Goal: Find specific page/section: Find specific page/section

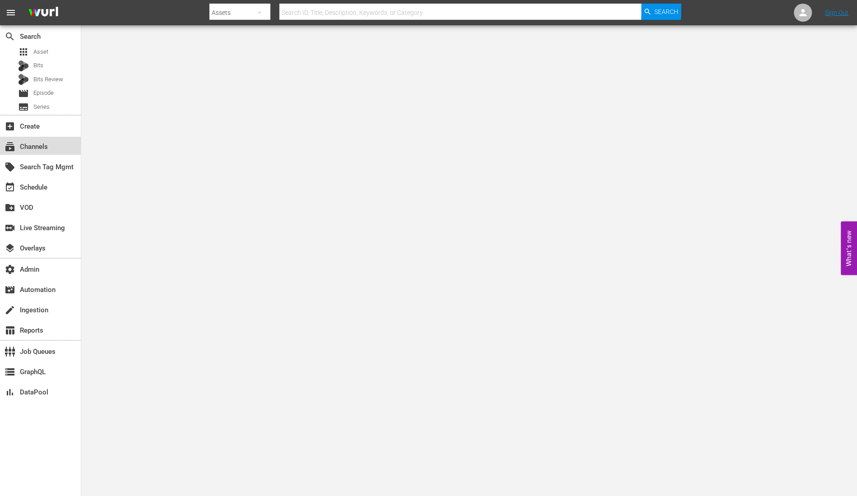
click at [53, 141] on div "subscriptions Channels" at bounding box center [40, 146] width 81 height 18
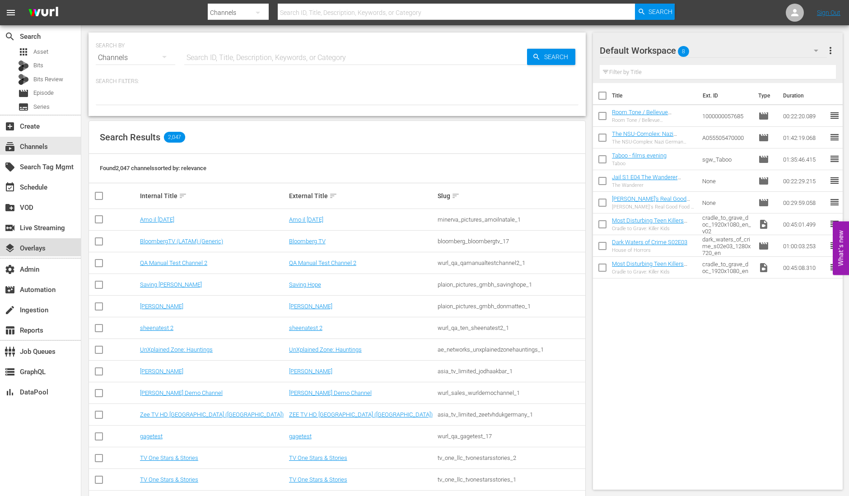
click at [48, 243] on div "layers Overlays" at bounding box center [25, 247] width 51 height 8
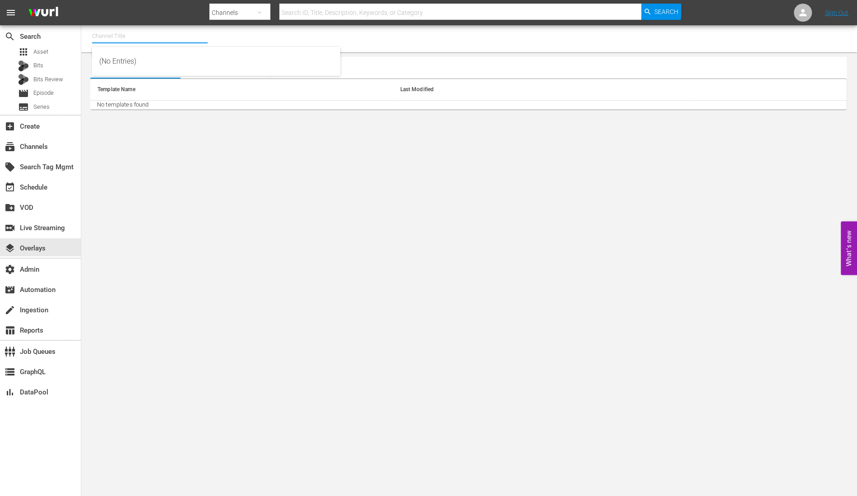
click at [136, 36] on input "text" at bounding box center [150, 36] width 116 height 22
paste input "Historian"
click at [183, 65] on div "Historian (1908 - cinedigm_entertainment_corp_historian_1)" at bounding box center [216, 62] width 234 height 22
type input "Historian (1908 - cinedigm_entertainment_corp_historian_1)"
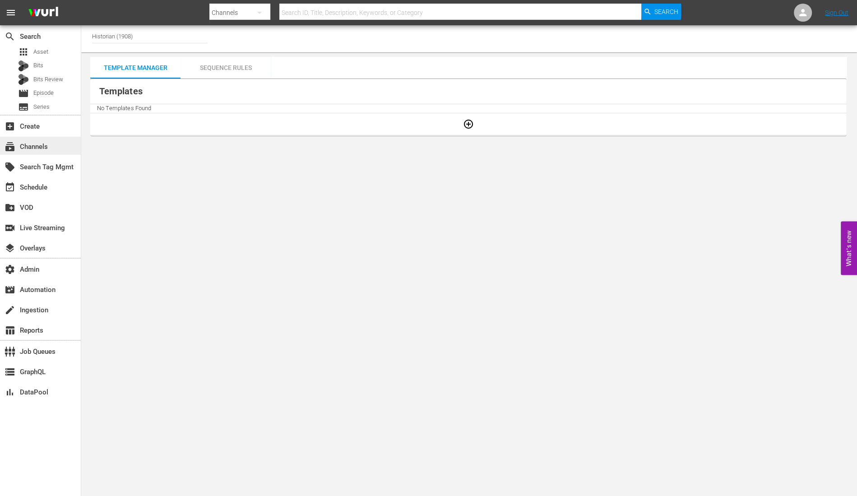
click at [40, 149] on div "subscriptions Channels" at bounding box center [25, 145] width 51 height 8
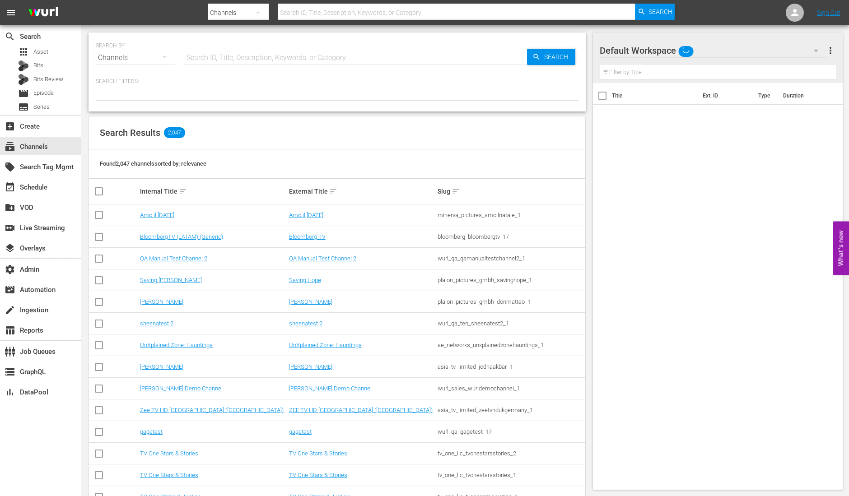
click at [240, 49] on input "text" at bounding box center [355, 58] width 343 height 22
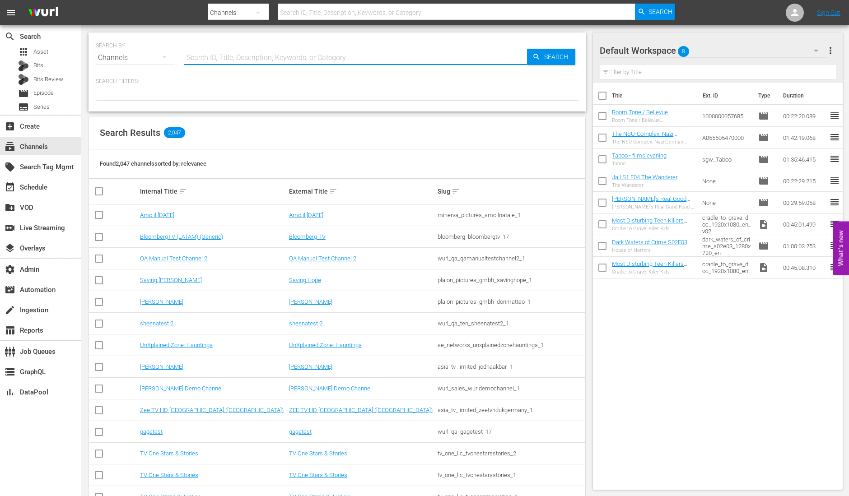
paste input "Historian"
type input "Historian"
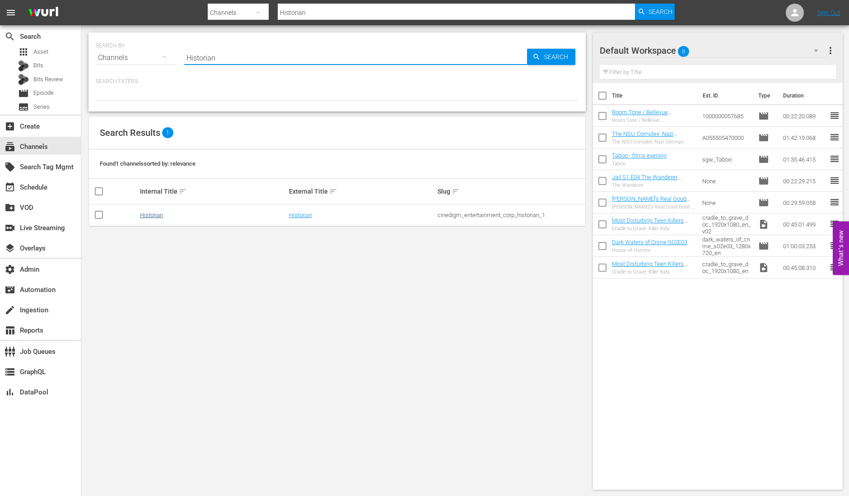
type input "Historian"
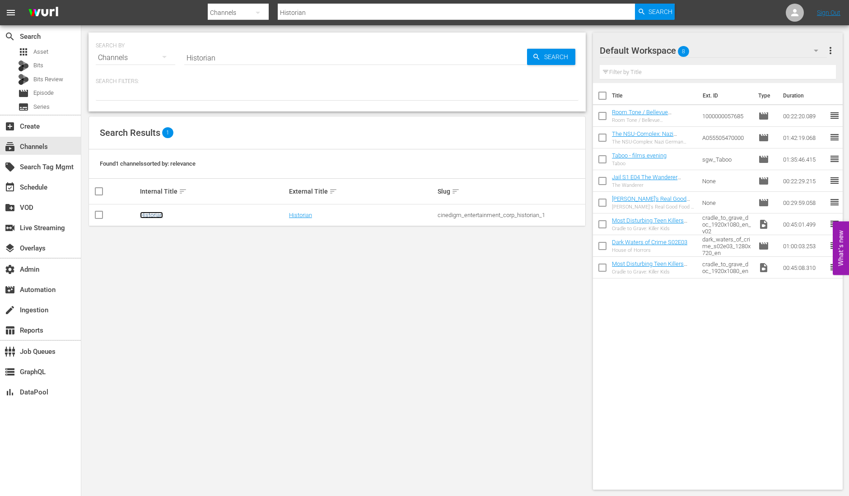
click at [156, 216] on link "Historian" at bounding box center [151, 215] width 23 height 7
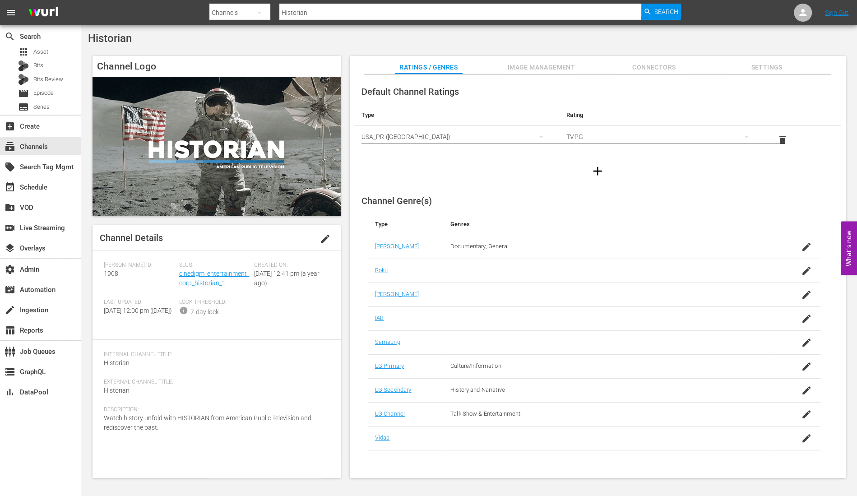
click at [546, 72] on span "Image Management" at bounding box center [541, 67] width 68 height 11
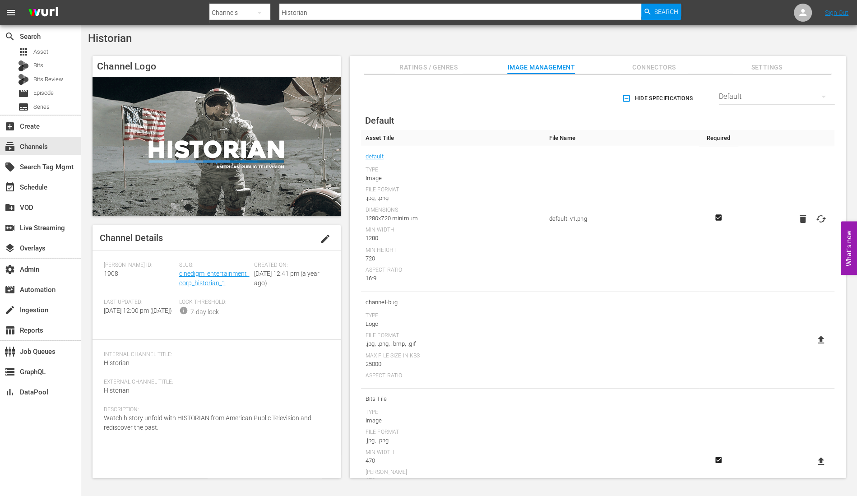
click at [622, 101] on icon "button" at bounding box center [626, 98] width 9 height 9
